Goal: Task Accomplishment & Management: Complete application form

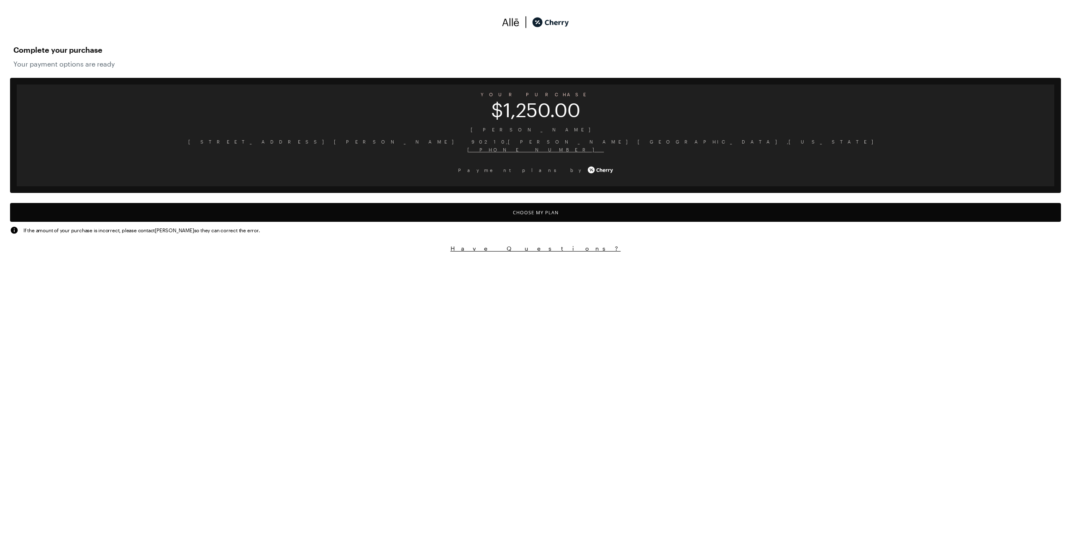
click at [558, 215] on button "Choose My Plan" at bounding box center [535, 212] width 1051 height 19
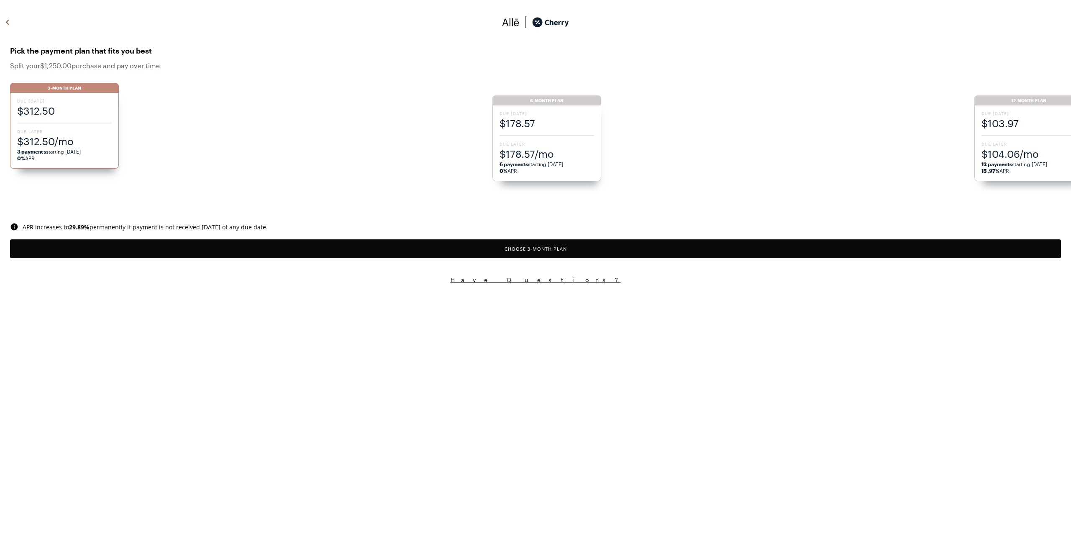
click at [1018, 142] on ul "3-Month Plan Due [DATE] $312.50 Due Later $312.50/mo 3 payments starting [DATE]…" at bounding box center [540, 132] width 1061 height 117
click at [1012, 128] on span "$103.97" at bounding box center [1029, 123] width 95 height 14
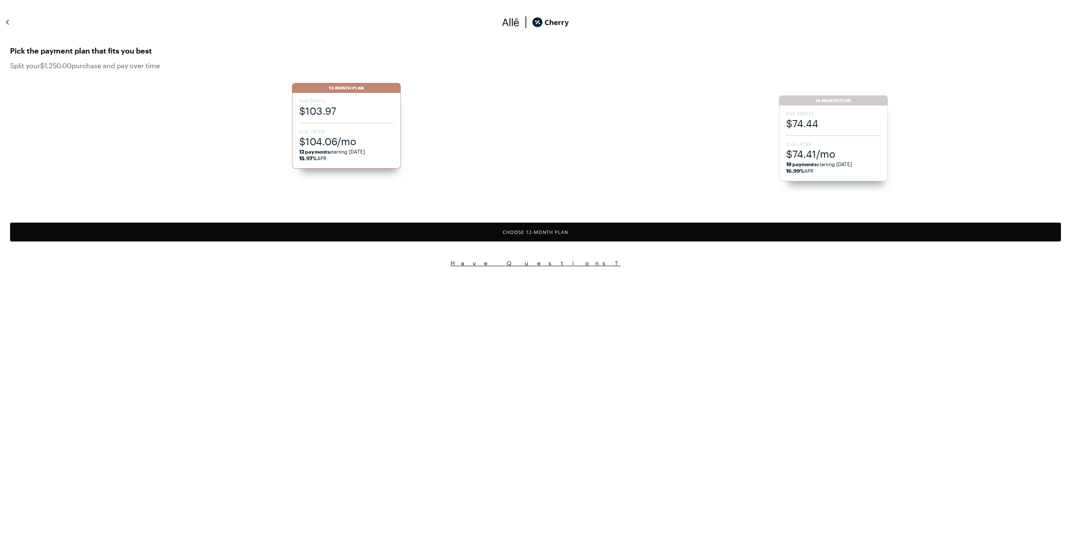
click at [594, 236] on button "Choose 12 -Month Plan" at bounding box center [535, 232] width 1051 height 19
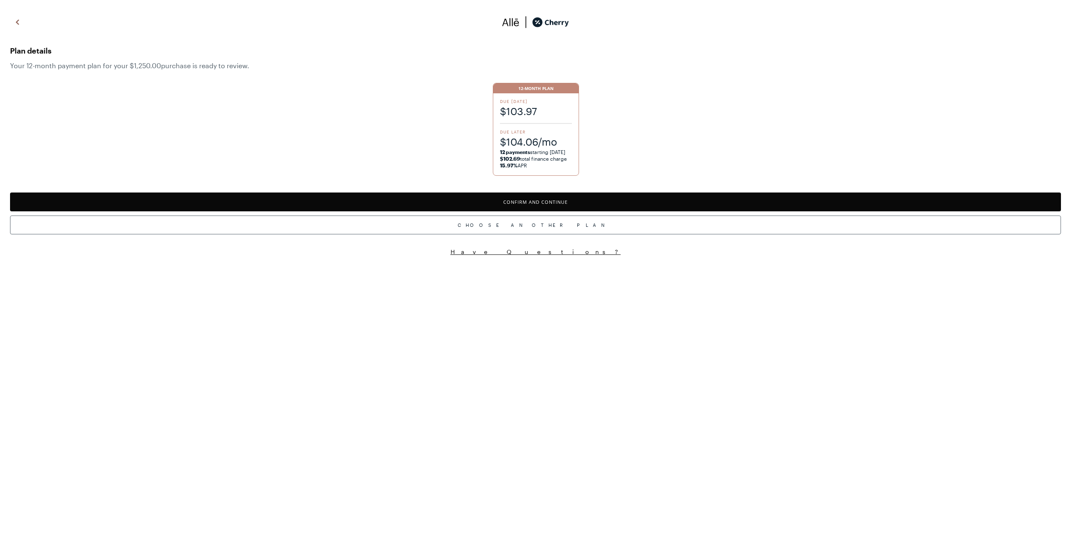
click at [573, 200] on button "Confirm and Continue" at bounding box center [535, 202] width 1051 height 19
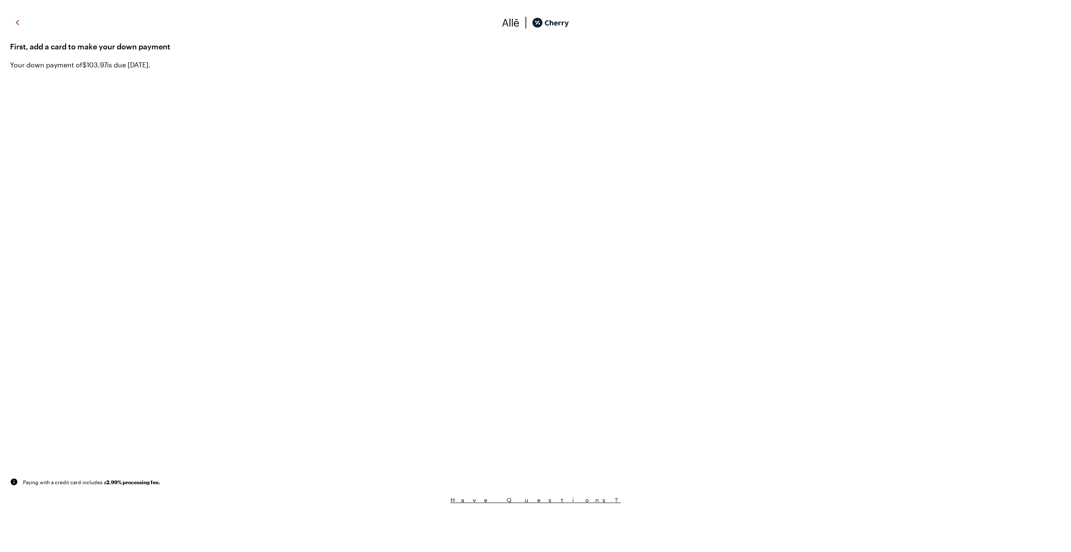
click at [498, 469] on div "First, add a card to make your down payment Your down payment of $103.97 is due…" at bounding box center [535, 259] width 1071 height 506
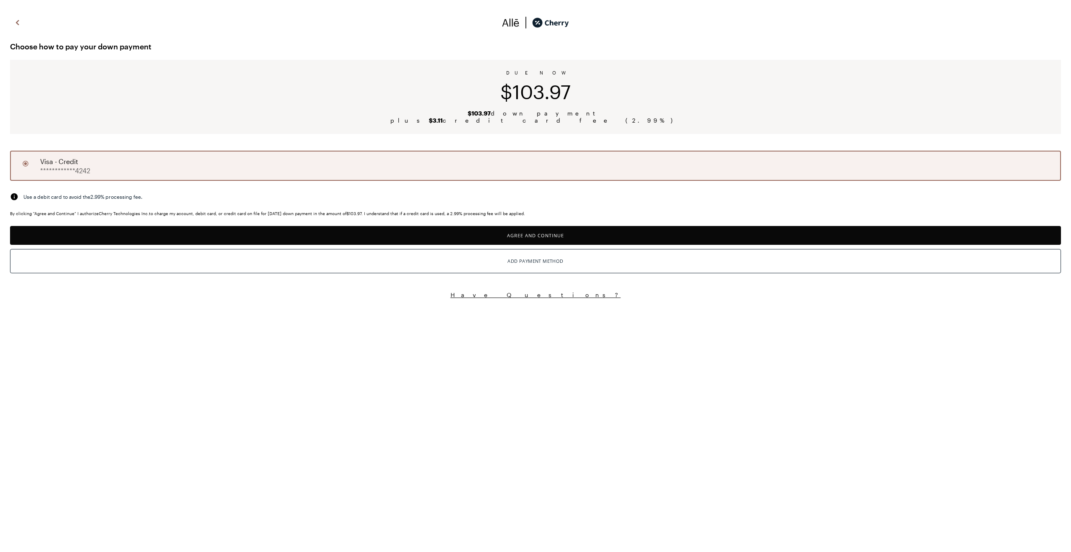
click at [581, 233] on button "Agree and Continue" at bounding box center [535, 235] width 1051 height 19
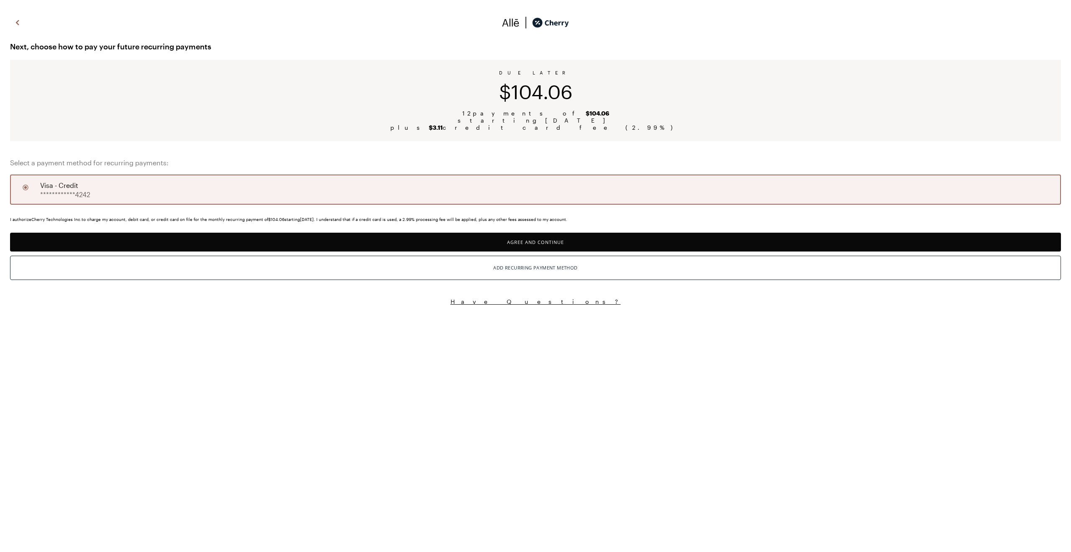
click at [548, 246] on button "Agree and Continue" at bounding box center [535, 242] width 1051 height 19
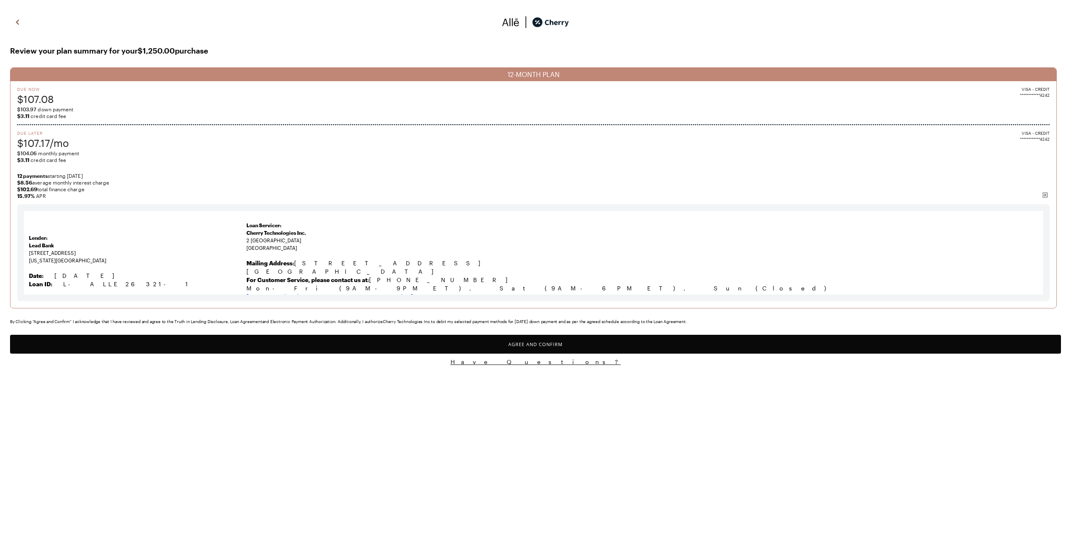
click at [624, 343] on button "Agree and Confirm" at bounding box center [535, 344] width 1051 height 19
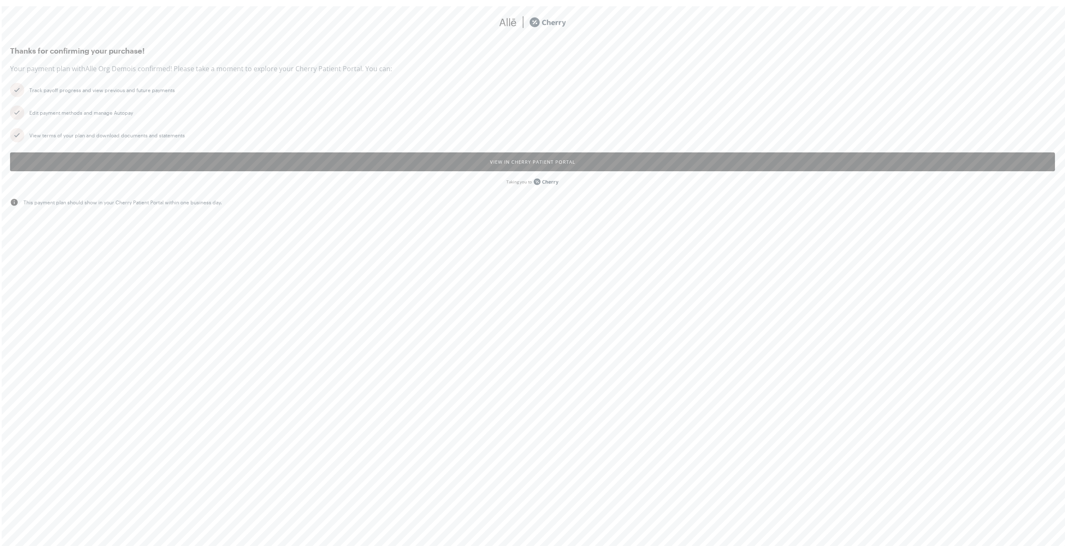
click at [506, 160] on button "View in Cherry patient portal" at bounding box center [532, 161] width 1045 height 19
